Goal: Task Accomplishment & Management: Manage account settings

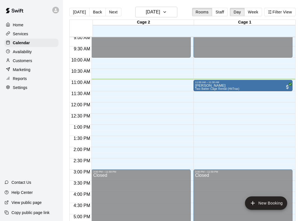
scroll to position [203, 0]
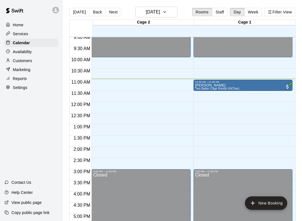
click at [29, 32] on div "Services" at bounding box center [31, 34] width 54 height 8
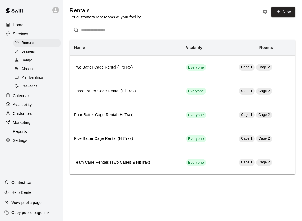
click at [34, 85] on span "Packages" at bounding box center [30, 87] width 16 height 6
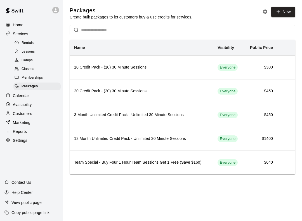
click at [34, 77] on span "Memberships" at bounding box center [32, 78] width 21 height 6
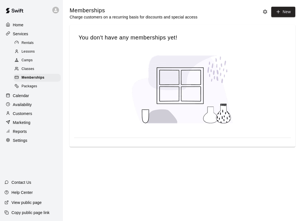
click at [29, 70] on span "Classes" at bounding box center [28, 69] width 13 height 6
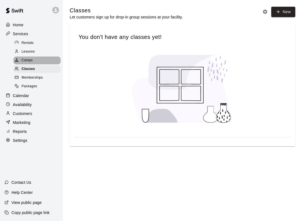
click at [28, 59] on span "Camps" at bounding box center [27, 61] width 11 height 6
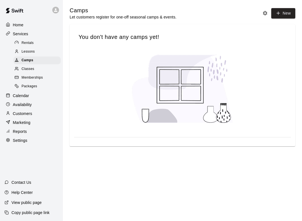
click at [30, 51] on span "Lessons" at bounding box center [28, 52] width 13 height 6
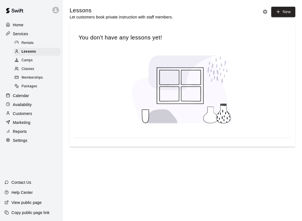
click at [26, 42] on span "Rentals" at bounding box center [28, 43] width 12 height 6
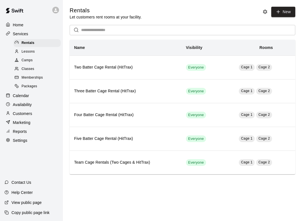
click at [22, 28] on div "Home" at bounding box center [31, 25] width 54 height 8
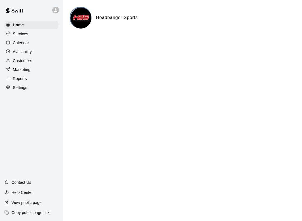
click at [23, 46] on div "Calendar" at bounding box center [31, 43] width 54 height 8
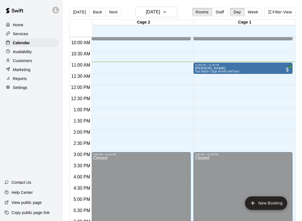
scroll to position [221, 0]
click at [23, 51] on p "Availability" at bounding box center [22, 52] width 19 height 6
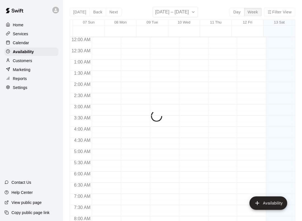
scroll to position [245, 0]
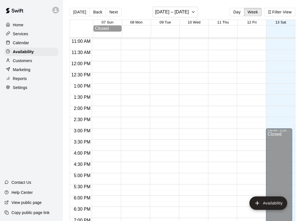
click at [20, 65] on div "Marketing" at bounding box center [31, 69] width 54 height 8
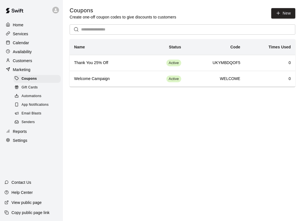
click at [24, 57] on div "Customers" at bounding box center [31, 60] width 54 height 8
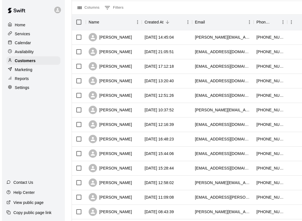
scroll to position [66, 0]
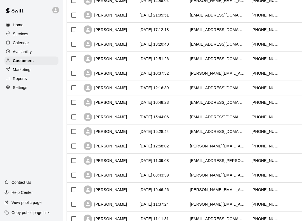
click at [24, 43] on p "Calendar" at bounding box center [21, 43] width 16 height 6
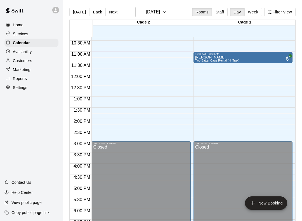
scroll to position [229, 0]
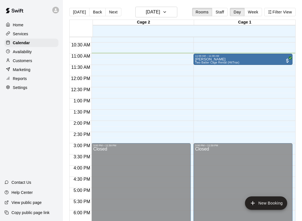
click at [23, 71] on p "Marketing" at bounding box center [22, 70] width 18 height 6
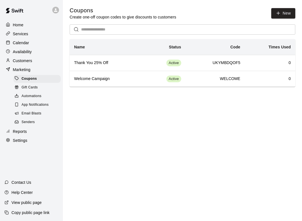
click at [27, 67] on p "Marketing" at bounding box center [22, 70] width 18 height 6
click at [31, 62] on p "Customers" at bounding box center [22, 61] width 19 height 6
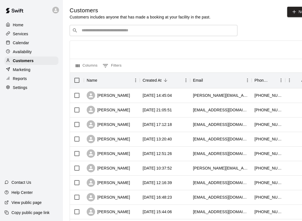
click at [20, 55] on div "Availability" at bounding box center [31, 51] width 54 height 8
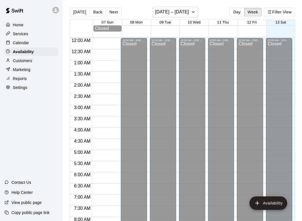
scroll to position [245, 0]
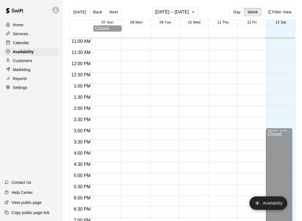
click at [24, 45] on p "Calendar" at bounding box center [21, 43] width 16 height 6
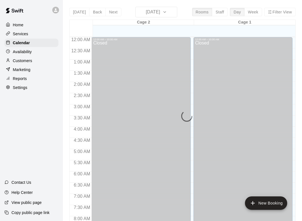
scroll to position [245, 0]
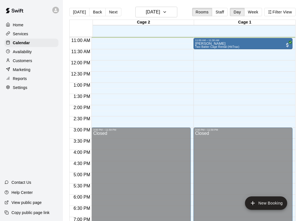
click at [16, 82] on div "Reports" at bounding box center [31, 78] width 54 height 8
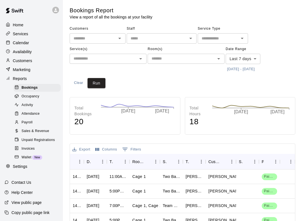
click at [21, 67] on p "Marketing" at bounding box center [22, 70] width 18 height 6
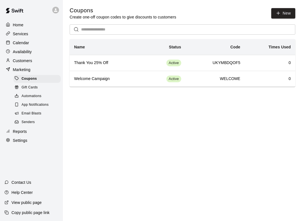
click at [32, 64] on div "Customers" at bounding box center [31, 60] width 54 height 8
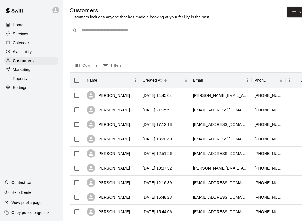
click at [23, 49] on p "Availability" at bounding box center [22, 52] width 19 height 6
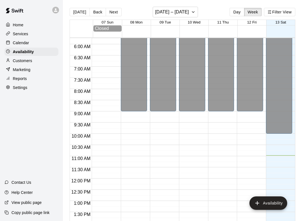
click at [24, 40] on p "Calendar" at bounding box center [21, 43] width 16 height 6
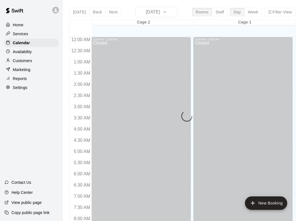
scroll to position [245, 0]
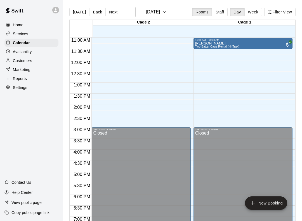
click at [20, 33] on p "Services" at bounding box center [20, 34] width 15 height 6
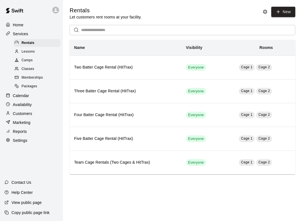
click at [22, 129] on p "Reports" at bounding box center [20, 131] width 14 height 6
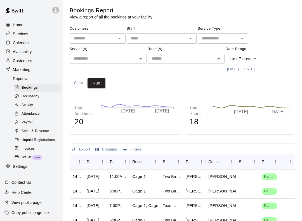
click at [32, 100] on div "Occupancy" at bounding box center [36, 96] width 47 height 8
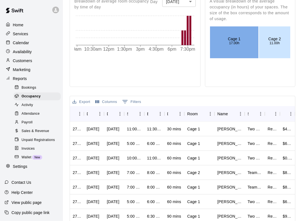
scroll to position [189, 0]
click at [43, 124] on div "Payroll" at bounding box center [36, 122] width 47 height 8
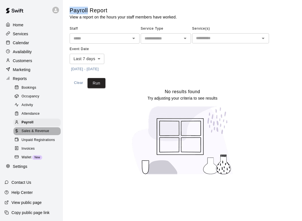
click at [43, 130] on span "Sales & Revenue" at bounding box center [36, 131] width 28 height 6
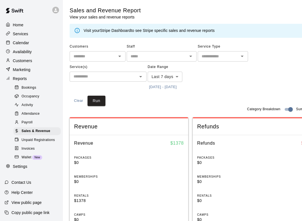
scroll to position [6, 0]
click at [40, 137] on span "Unpaid Registrations" at bounding box center [38, 140] width 33 height 6
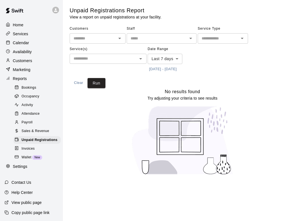
click at [30, 120] on span "Payroll" at bounding box center [27, 123] width 11 height 6
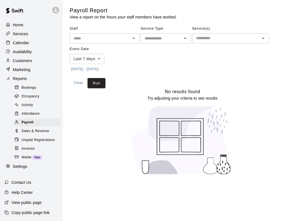
click at [33, 111] on span "Attendance" at bounding box center [31, 114] width 18 height 6
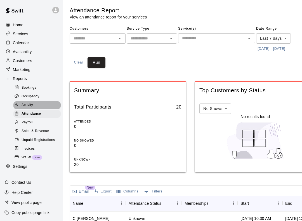
click at [29, 102] on span "Activity" at bounding box center [27, 105] width 11 height 6
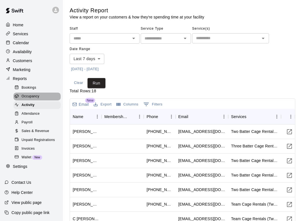
click at [32, 94] on span "Occupancy" at bounding box center [31, 97] width 18 height 6
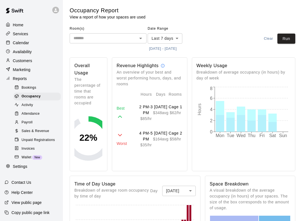
click at [31, 85] on span "Bookings" at bounding box center [29, 88] width 15 height 6
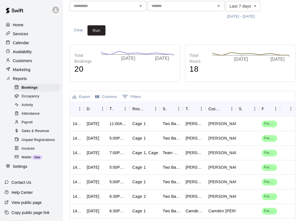
scroll to position [53, 0]
click at [20, 49] on p "Availability" at bounding box center [22, 52] width 19 height 6
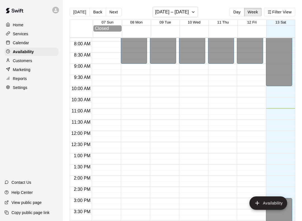
scroll to position [177, 0]
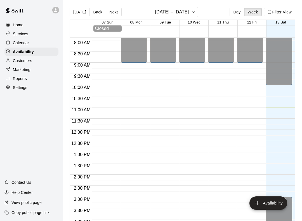
click at [283, 11] on button "Filter View" at bounding box center [279, 12] width 31 height 8
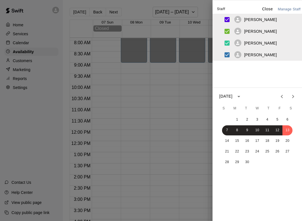
click at [180, 151] on div at bounding box center [151, 110] width 302 height 221
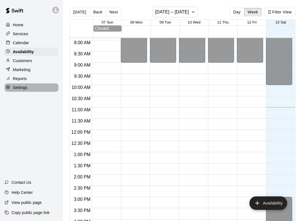
click at [26, 85] on p "Settings" at bounding box center [20, 88] width 15 height 6
select select "**"
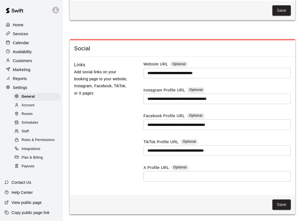
scroll to position [1594, 0]
click at [27, 120] on div "Schedules" at bounding box center [36, 123] width 47 height 8
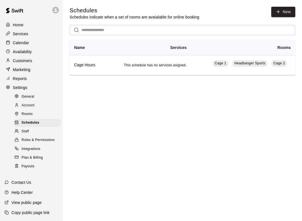
click at [170, 63] on td "This schedule has no services asigned." at bounding box center [147, 65] width 85 height 20
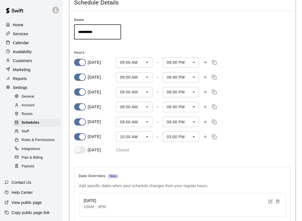
scroll to position [24, 0]
click at [214, 63] on icon "Copy time" at bounding box center [213, 62] width 5 height 5
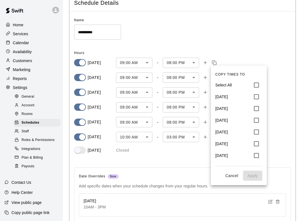
click at [247, 53] on div at bounding box center [151, 110] width 302 height 221
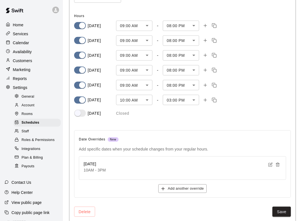
scroll to position [68, 0]
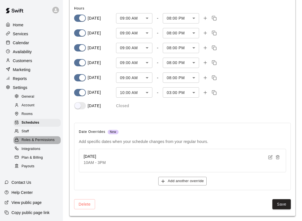
click at [46, 137] on span "Roles & Permissions" at bounding box center [38, 140] width 33 height 6
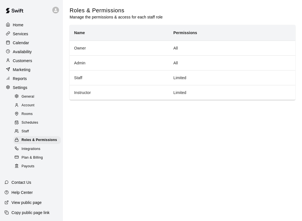
click at [38, 146] on span "Integrations" at bounding box center [31, 149] width 19 height 6
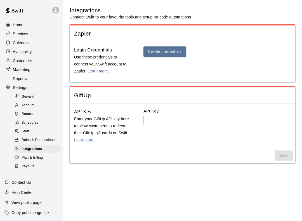
click at [37, 155] on span "Plan & Billing" at bounding box center [32, 158] width 21 height 6
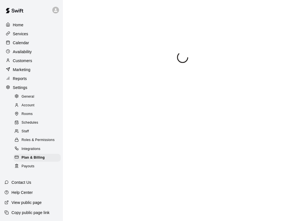
click at [28, 120] on span "Schedules" at bounding box center [30, 123] width 17 height 6
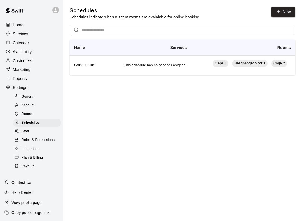
click at [30, 118] on div "Rooms" at bounding box center [36, 114] width 47 height 8
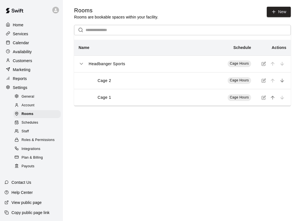
click at [29, 107] on span "Account" at bounding box center [28, 105] width 13 height 6
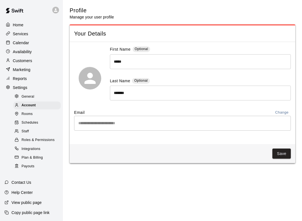
scroll to position [6, 0]
click at [34, 155] on span "Plan & Billing" at bounding box center [32, 158] width 21 height 6
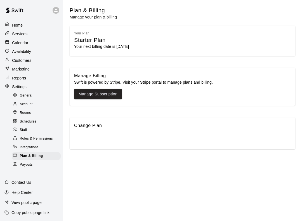
click at [24, 58] on p "Customers" at bounding box center [21, 61] width 19 height 6
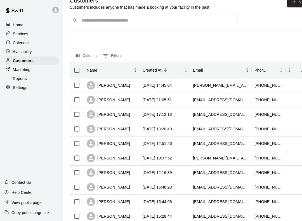
scroll to position [10, 0]
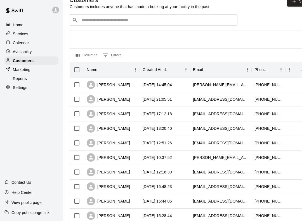
click at [30, 49] on p "Availability" at bounding box center [22, 52] width 19 height 6
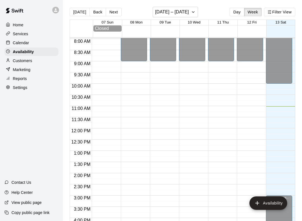
scroll to position [179, 0]
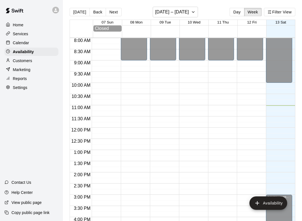
click at [288, 9] on button "Filter View" at bounding box center [279, 12] width 31 height 8
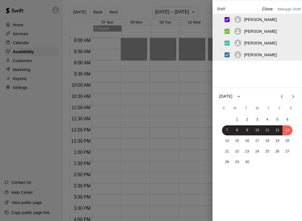
click at [151, 99] on div at bounding box center [151, 110] width 302 height 221
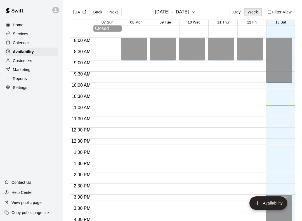
click at [26, 76] on div "Reports" at bounding box center [31, 78] width 54 height 8
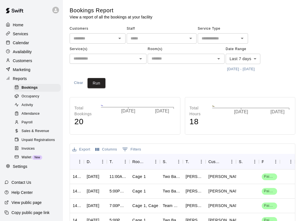
click at [32, 65] on div "Marketing" at bounding box center [31, 69] width 54 height 8
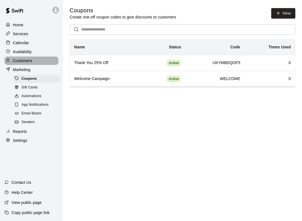
click at [29, 58] on div "Customers" at bounding box center [31, 60] width 54 height 8
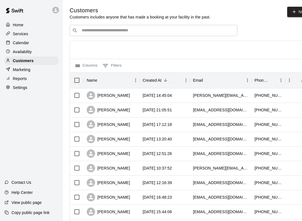
click at [24, 76] on p "Reports" at bounding box center [20, 79] width 14 height 6
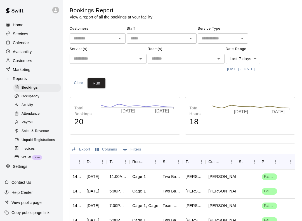
click at [237, 34] on div "​" at bounding box center [222, 38] width 50 height 10
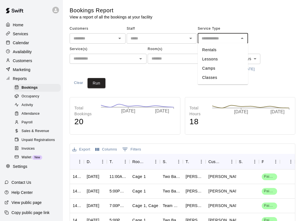
click at [240, 40] on icon "Close" at bounding box center [242, 38] width 7 height 7
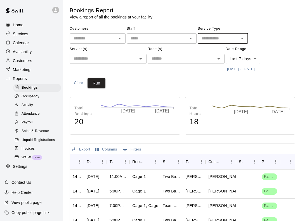
click at [240, 39] on icon "Open" at bounding box center [242, 38] width 7 height 7
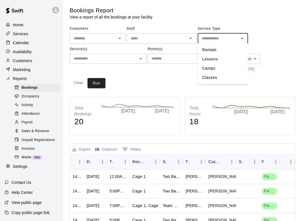
click at [261, 36] on div "Customers ​ Staff ​ Service Type ​ Rentals Lessons Camps Classes Service(s) ​ R…" at bounding box center [182, 48] width 225 height 49
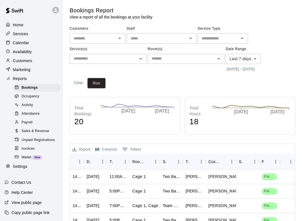
click at [265, 33] on div "Customers ​ Staff ​ Service Type ​ Service(s) ​ Room(s) ​ Date Range Last 7 day…" at bounding box center [182, 48] width 225 height 49
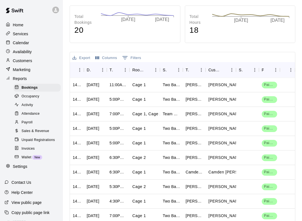
scroll to position [104, 0]
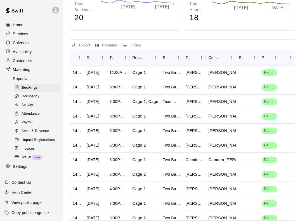
click at [36, 94] on span "Occupancy" at bounding box center [31, 97] width 18 height 6
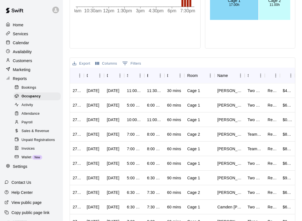
scroll to position [227, 0]
click at [33, 102] on span "Activity" at bounding box center [27, 105] width 11 height 6
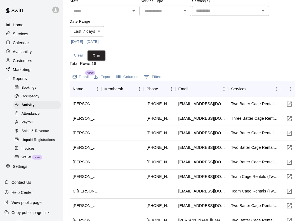
scroll to position [28, 0]
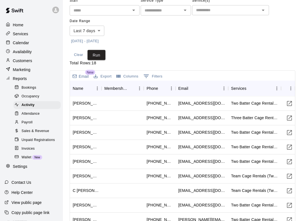
click at [38, 111] on span "Attendance" at bounding box center [31, 114] width 18 height 6
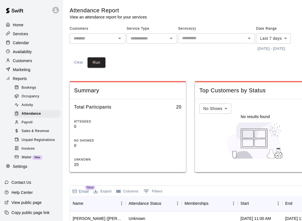
click at [238, 35] on input "text" at bounding box center [212, 38] width 64 height 7
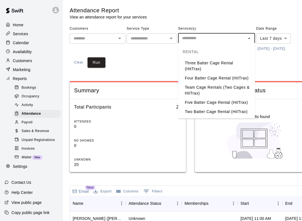
click at [156, 66] on div "Customers ​ Service Type ​ Service(s) ​ Date Range Last 7 days **** ​ [DATE] - …" at bounding box center [190, 45] width 241 height 43
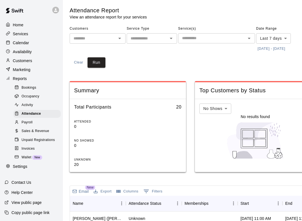
click at [170, 36] on icon "Open" at bounding box center [171, 38] width 7 height 7
click at [196, 53] on div "Customers ​ Service Type ​ Rentals Lessons Camps Classes Service(s) ​ Date Rang…" at bounding box center [190, 45] width 241 height 43
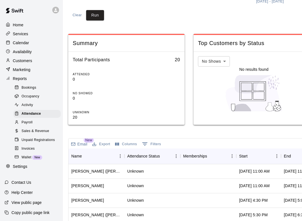
scroll to position [47, 0]
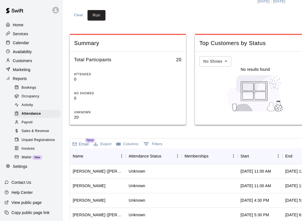
click at [34, 101] on div "Activity" at bounding box center [36, 105] width 47 height 8
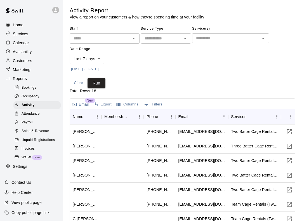
click at [35, 94] on span "Occupancy" at bounding box center [31, 97] width 18 height 6
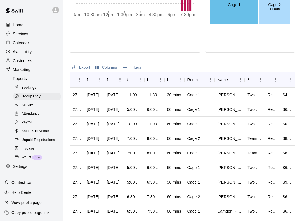
scroll to position [1, 0]
click at [16, 44] on p "Calendar" at bounding box center [21, 43] width 16 height 6
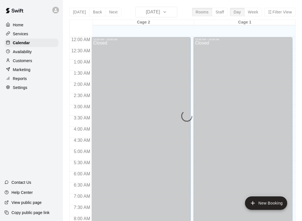
scroll to position [247, 0]
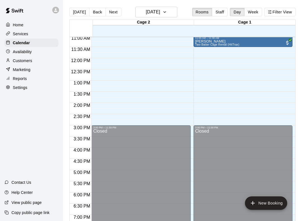
click at [28, 68] on p "Marketing" at bounding box center [22, 70] width 18 height 6
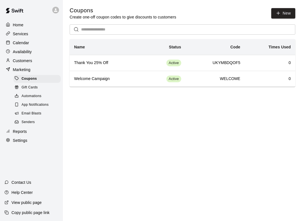
click at [25, 58] on p "Customers" at bounding box center [22, 61] width 19 height 6
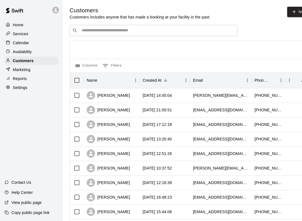
click at [32, 87] on div "Settings" at bounding box center [31, 87] width 54 height 8
select select "**"
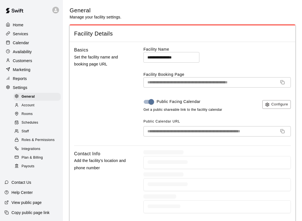
scroll to position [1217, 0]
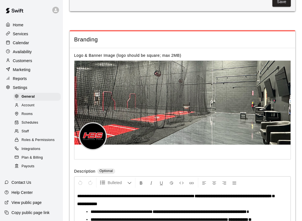
click at [20, 80] on p "Reports" at bounding box center [20, 79] width 14 height 6
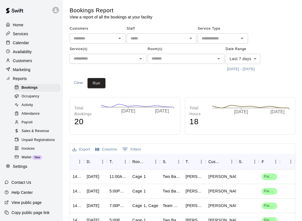
click at [25, 67] on p "Marketing" at bounding box center [22, 70] width 18 height 6
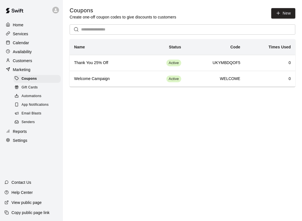
click at [33, 61] on div "Customers" at bounding box center [31, 60] width 54 height 8
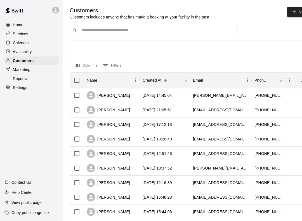
click at [34, 54] on div "Availability" at bounding box center [31, 51] width 54 height 8
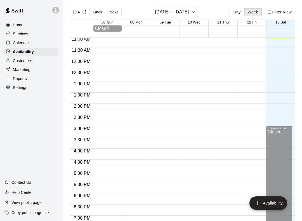
click at [16, 28] on div "Home" at bounding box center [31, 25] width 54 height 8
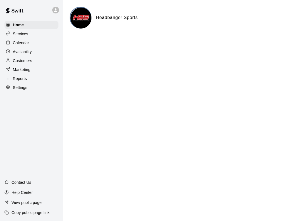
click at [23, 35] on p "Services" at bounding box center [20, 34] width 15 height 6
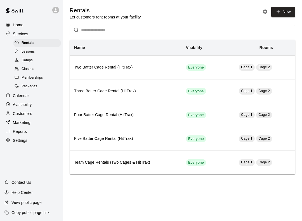
click at [29, 85] on span "Packages" at bounding box center [30, 87] width 16 height 6
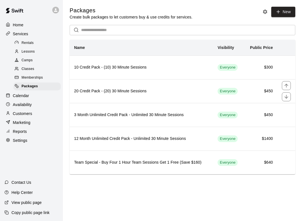
click at [285, 81] on button "move item up" at bounding box center [286, 85] width 9 height 9
click at [285, 73] on icon "move item down" at bounding box center [286, 73] width 6 height 6
click at [127, 87] on th "20 Credit Pack - (20) 30 Minute Sessions" at bounding box center [141, 91] width 143 height 24
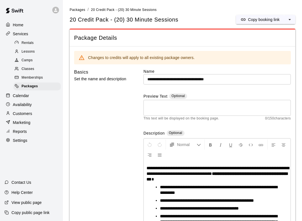
click at [222, 110] on textarea at bounding box center [216, 107] width 139 height 11
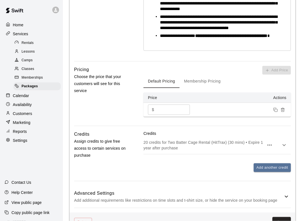
scroll to position [245, 0]
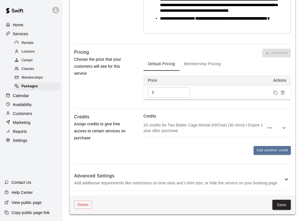
click at [211, 63] on button "Membership Pricing" at bounding box center [202, 63] width 46 height 13
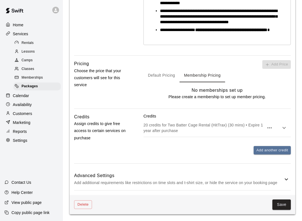
click at [171, 73] on button "Default Pricing" at bounding box center [161, 75] width 36 height 13
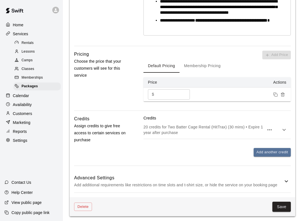
scroll to position [245, 0]
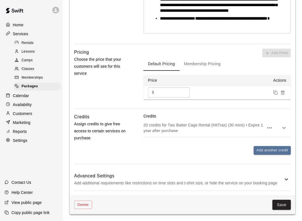
click at [216, 177] on h6 "Advanced Settings" at bounding box center [178, 175] width 209 height 7
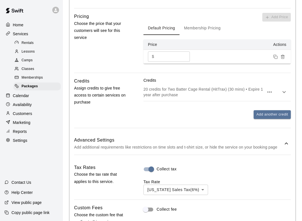
click at [224, 151] on p "Add additional requirements like restrictions on time slots and t-shirt size, o…" at bounding box center [178, 147] width 209 height 7
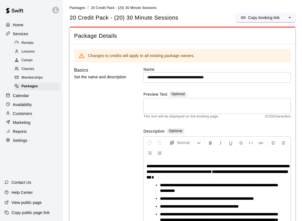
scroll to position [0, 0]
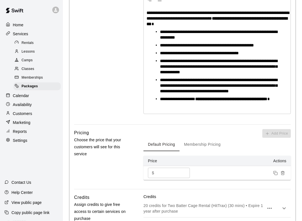
click at [210, 151] on button "Membership Pricing" at bounding box center [202, 144] width 46 height 13
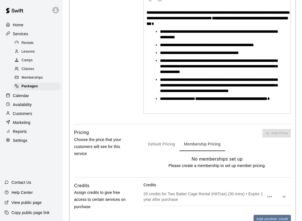
click at [176, 151] on button "Default Pricing" at bounding box center [161, 143] width 36 height 13
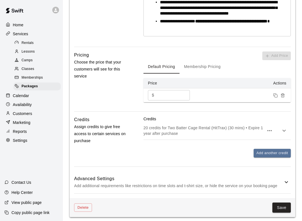
scroll to position [245, 0]
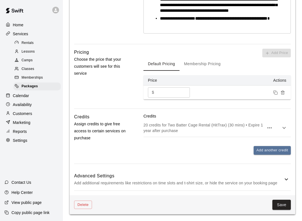
click at [279, 198] on div "Delete Save" at bounding box center [182, 204] width 225 height 19
click at [282, 208] on button "Save" at bounding box center [281, 204] width 18 height 10
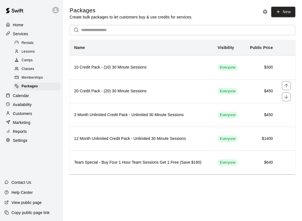
click at [198, 90] on h6 "20 Credit Pack - (20) 30 Minute Sessions" at bounding box center [141, 91] width 134 height 6
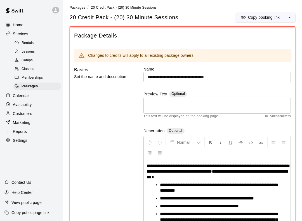
scroll to position [1, 0]
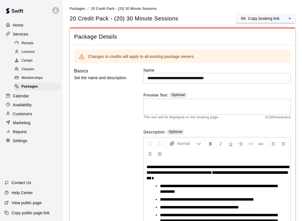
click at [27, 76] on span "Memberships" at bounding box center [32, 78] width 21 height 6
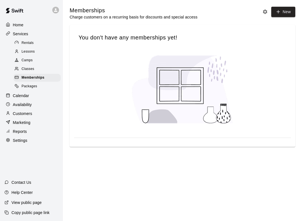
click at [290, 5] on main "Memberships Charge customers on a recurring basis for discounts and special acc…" at bounding box center [182, 81] width 239 height 162
click at [285, 9] on link "New" at bounding box center [283, 12] width 24 height 10
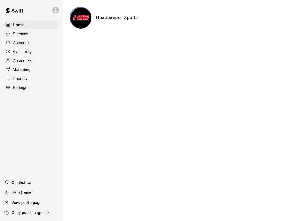
click at [21, 89] on p "Settings" at bounding box center [20, 88] width 15 height 6
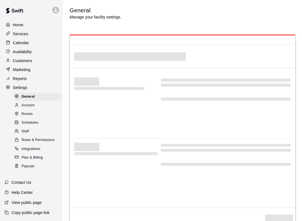
select select "**"
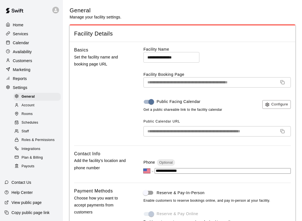
scroll to position [1190, 0]
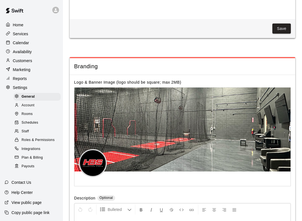
click at [28, 55] on div "Availability" at bounding box center [31, 51] width 54 height 8
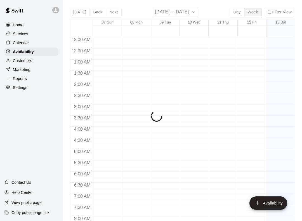
scroll to position [249, 0]
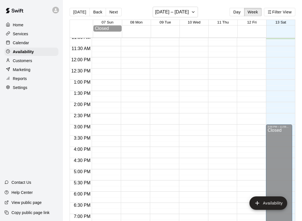
click at [27, 64] on div "Customers" at bounding box center [31, 60] width 54 height 8
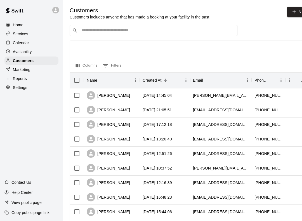
click at [26, 70] on p "Marketing" at bounding box center [22, 70] width 18 height 6
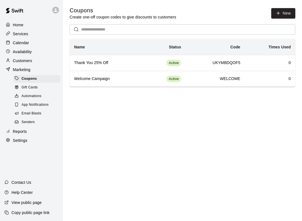
click at [25, 43] on p "Calendar" at bounding box center [21, 43] width 16 height 6
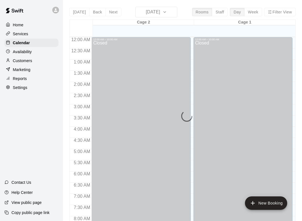
scroll to position [249, 0]
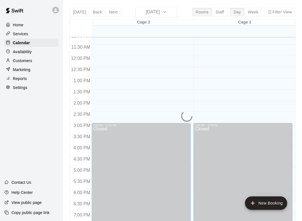
click at [27, 36] on p "Services" at bounding box center [20, 34] width 15 height 6
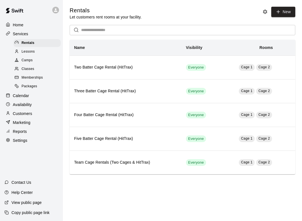
click at [27, 28] on div "Home" at bounding box center [31, 25] width 54 height 8
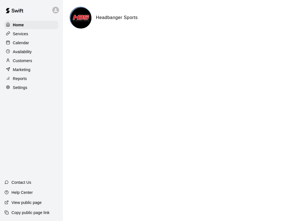
click at [28, 90] on div "Settings" at bounding box center [31, 87] width 54 height 8
select select "**"
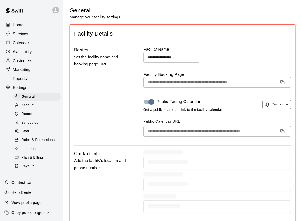
scroll to position [1217, 0]
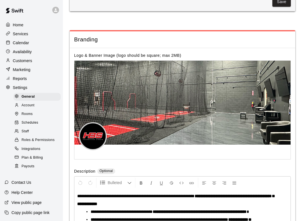
click at [24, 81] on p "Reports" at bounding box center [20, 79] width 14 height 6
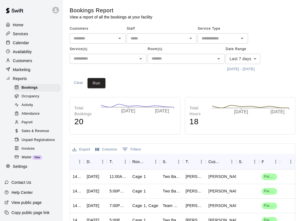
click at [26, 79] on p "Reports" at bounding box center [20, 79] width 14 height 6
click at [24, 166] on p "Settings" at bounding box center [20, 166] width 15 height 6
select select "**"
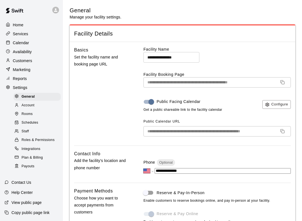
scroll to position [1217, 0]
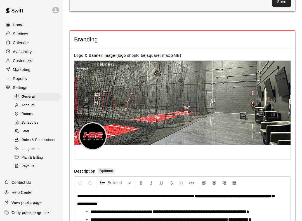
click at [43, 106] on div "Account" at bounding box center [36, 105] width 47 height 8
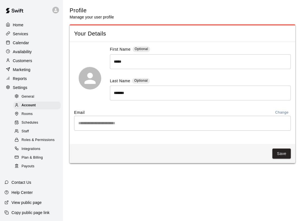
click at [35, 141] on span "Roles & Permissions" at bounding box center [38, 140] width 33 height 6
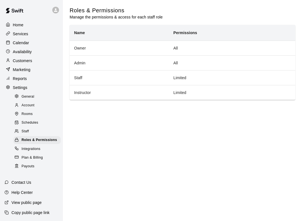
click at [16, 52] on p "Availability" at bounding box center [22, 52] width 19 height 6
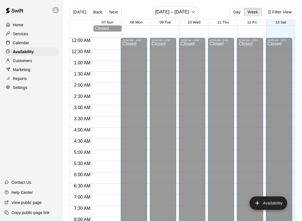
scroll to position [250, 0]
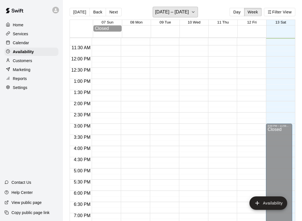
click at [167, 7] on button "[DATE] – [DATE]" at bounding box center [175, 12] width 46 height 11
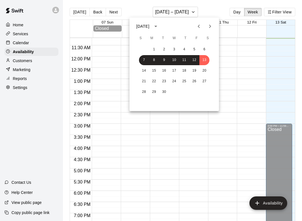
click at [276, 10] on div at bounding box center [151, 110] width 302 height 221
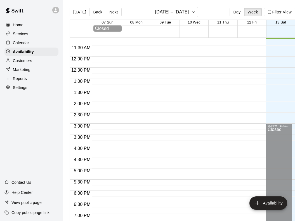
click at [278, 12] on button "Filter View" at bounding box center [279, 12] width 31 height 8
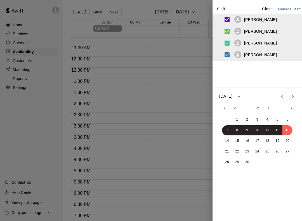
click at [158, 88] on div at bounding box center [151, 110] width 302 height 221
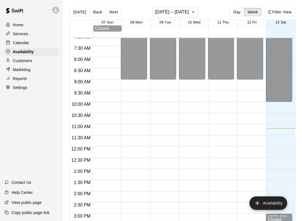
scroll to position [156, 0]
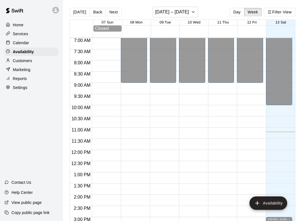
click at [255, 198] on button "Availability" at bounding box center [268, 202] width 38 height 13
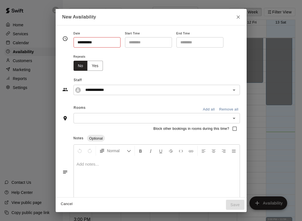
type input "**********"
type input "********"
click at [253, 140] on div "**********" at bounding box center [151, 110] width 302 height 221
type input "**********"
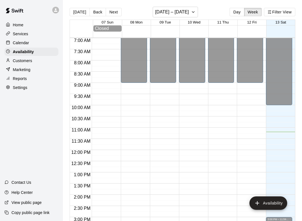
click at [283, 129] on div "12:00 AM – 10:00 AM Closed 3:00 PM – 11:59 PM Closed" at bounding box center [279, 150] width 26 height 536
click at [188, 7] on button "[DATE] – [DATE]" at bounding box center [175, 12] width 46 height 11
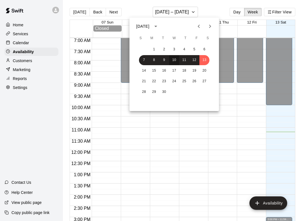
click at [177, 59] on button "10" at bounding box center [174, 60] width 10 height 10
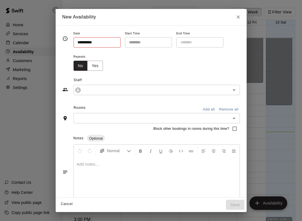
type input "**********"
type input "********"
type input "**********"
click at [235, 23] on div "New Availability" at bounding box center [151, 17] width 191 height 16
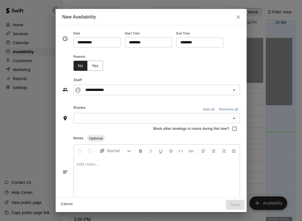
click at [237, 17] on icon "Close" at bounding box center [238, 17] width 6 height 6
type input "**********"
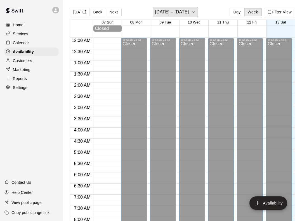
scroll to position [-1, 0]
click at [185, 4] on main "Today Back Next September 07 – 13 Day Week Filter View 07 Sun 08 Mon 09 Tue 10 …" at bounding box center [182, 115] width 239 height 230
click at [187, 11] on h6 "[DATE] – [DATE]" at bounding box center [172, 12] width 34 height 8
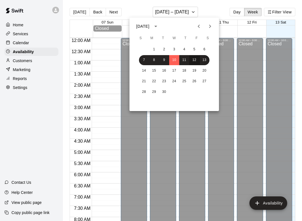
click at [190, 58] on button "12" at bounding box center [194, 60] width 10 height 10
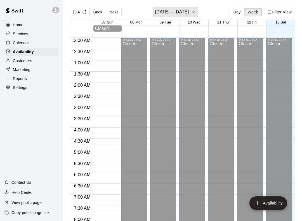
click at [193, 11] on icon "button" at bounding box center [193, 12] width 4 height 7
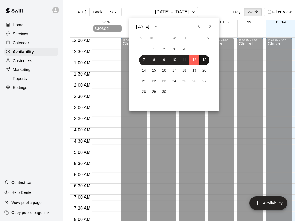
click at [203, 60] on button "13" at bounding box center [204, 60] width 10 height 10
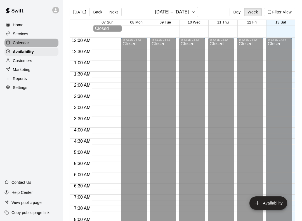
click at [25, 46] on div "Calendar" at bounding box center [31, 43] width 54 height 8
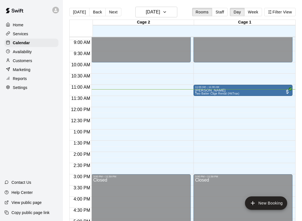
scroll to position [198, 0]
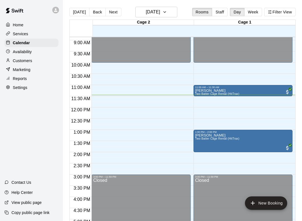
click at [301, 120] on main "Today Back Next Saturday Sep 13 Rooms Staff Day Week Filter View Cage 2 13 Sat …" at bounding box center [182, 115] width 239 height 230
